Goal: Check status

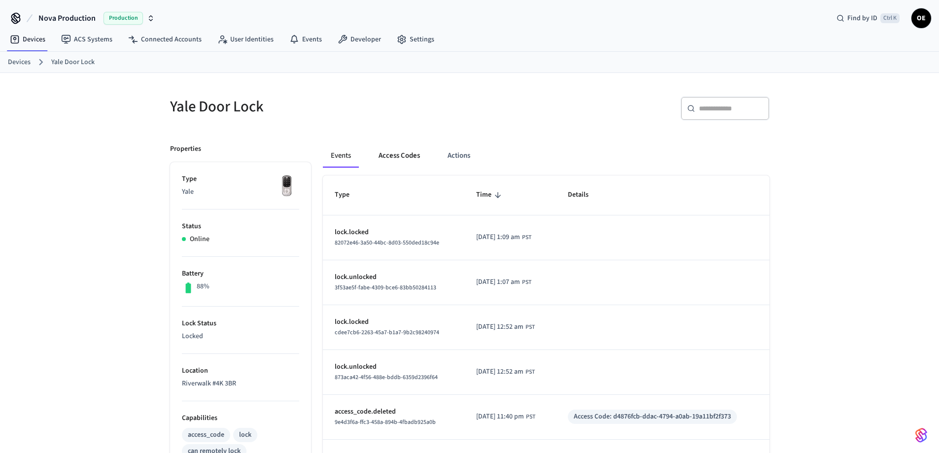
click at [396, 153] on button "Access Codes" at bounding box center [399, 156] width 57 height 24
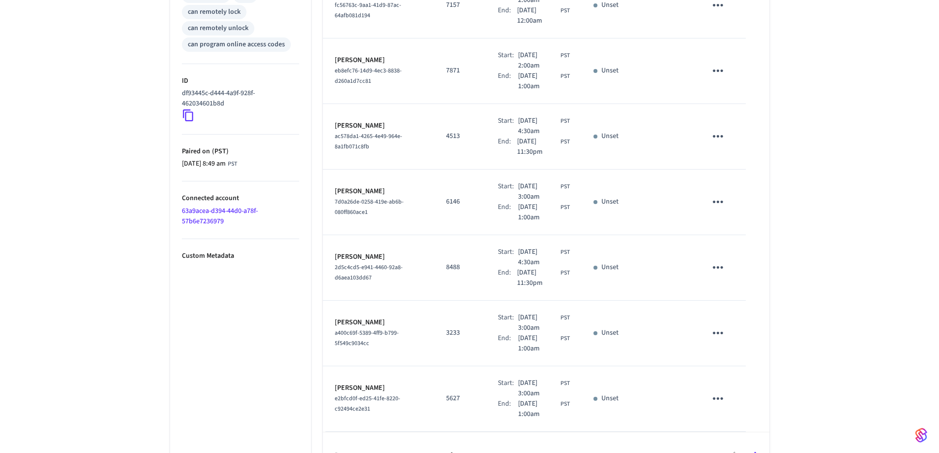
scroll to position [466, 0]
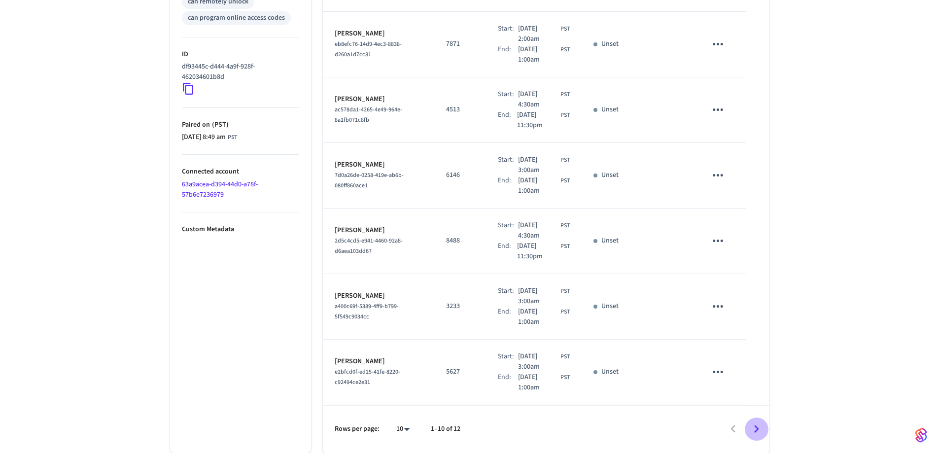
click at [754, 427] on icon "Go to next page" at bounding box center [756, 429] width 15 height 15
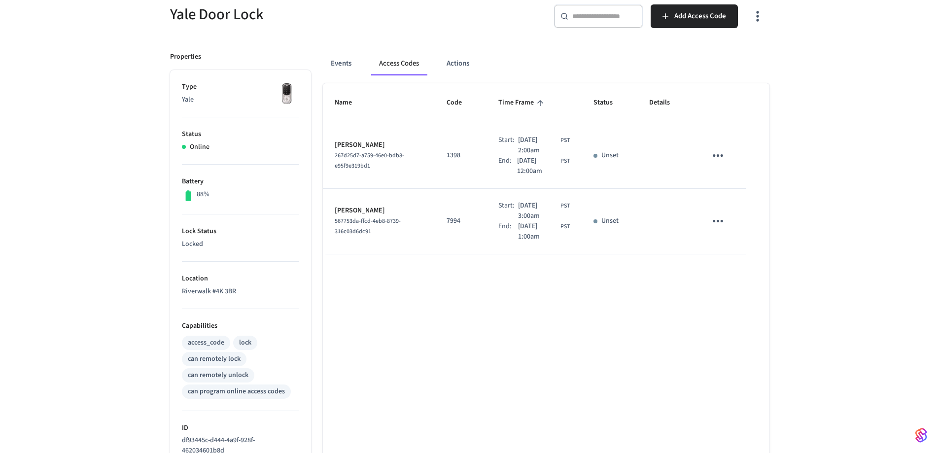
scroll to position [0, 0]
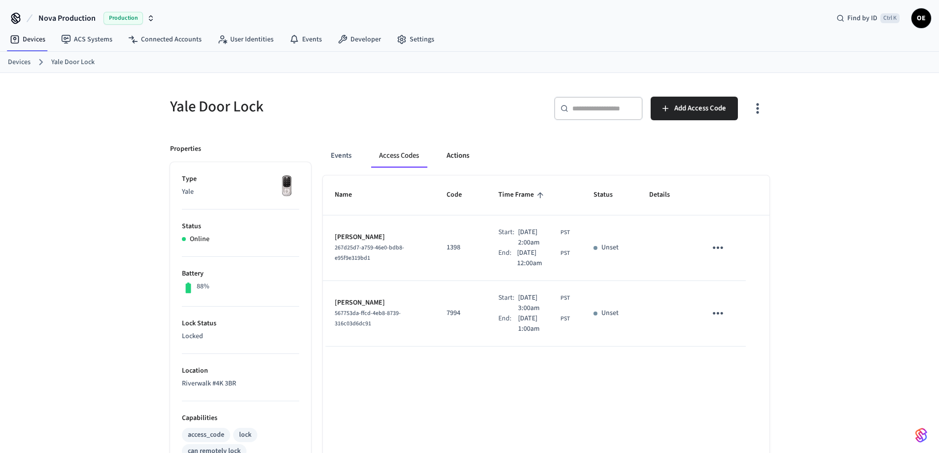
click at [455, 150] on button "Actions" at bounding box center [458, 156] width 38 height 24
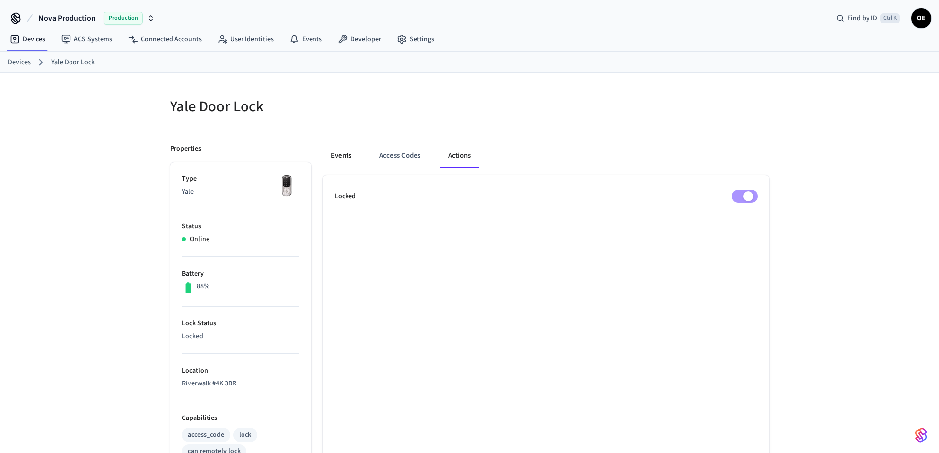
click at [339, 154] on button "Events" at bounding box center [341, 156] width 36 height 24
